Goal: Transaction & Acquisition: Purchase product/service

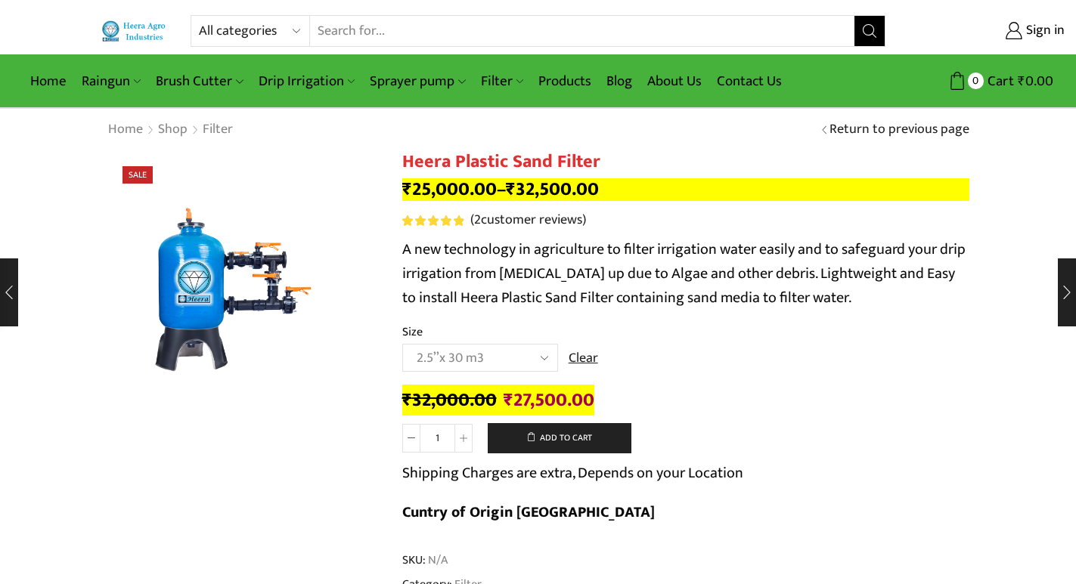
select select "2-5x-30-m3"
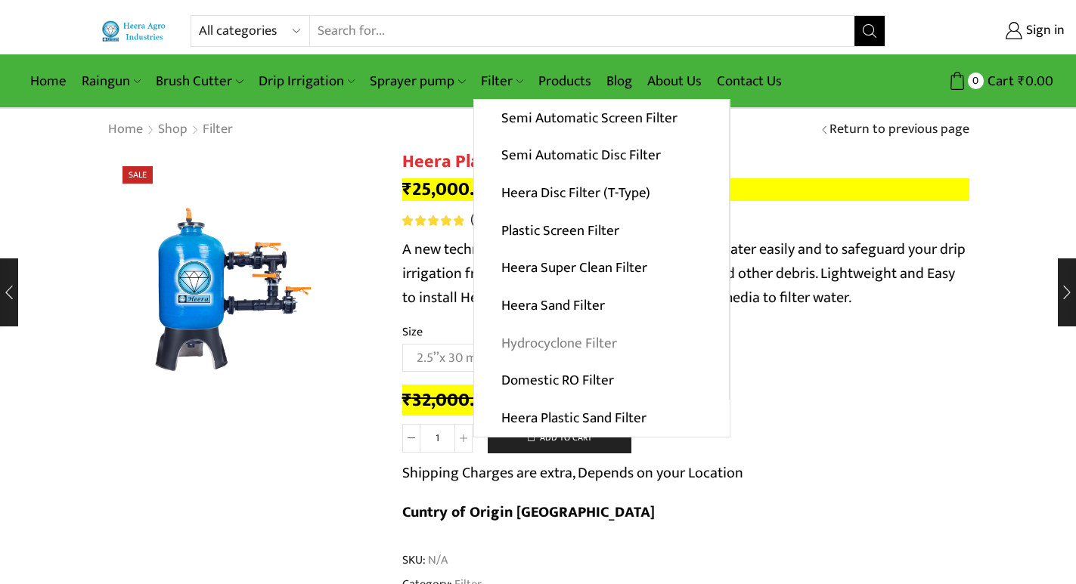
click at [566, 340] on link "Hydrocyclone Filter" at bounding box center [601, 343] width 255 height 38
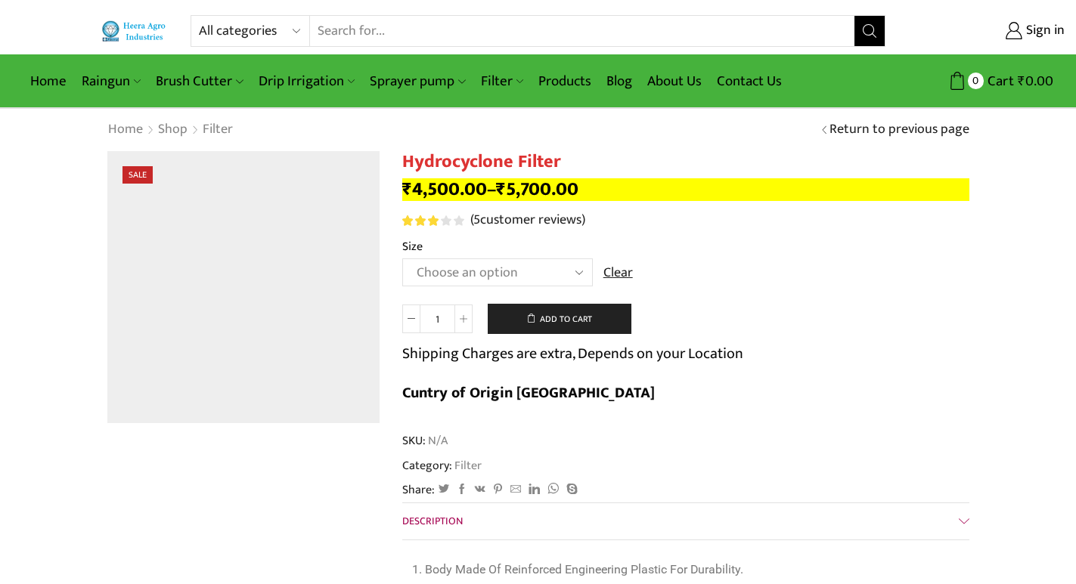
click at [508, 271] on select "Choose an option 2" Hydrocyclone Filter 2.5" Hydrocyclone Filter 3" Hydrocyclon…" at bounding box center [497, 273] width 191 height 28
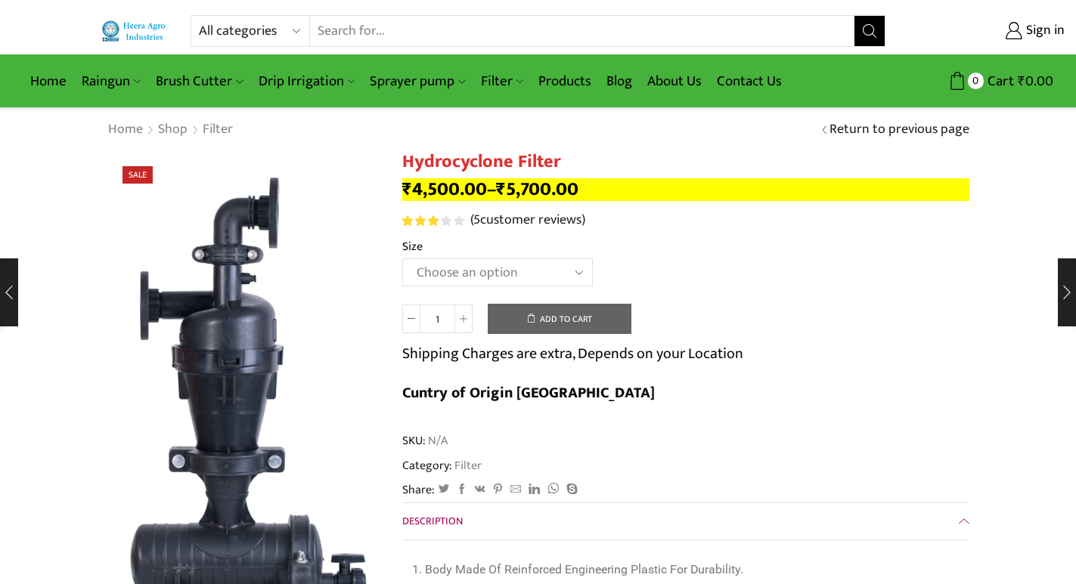
select select "3" Hydrocyclone Filter"
click at [402, 259] on select "Choose an option 2" Hydrocyclone Filter 2.5" Hydrocyclone Filter 3" Hydrocyclon…" at bounding box center [497, 273] width 191 height 28
